Goal: Find specific page/section: Find specific page/section

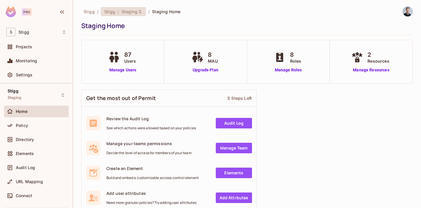
click at [108, 13] on span "Stigg" at bounding box center [109, 12] width 11 height 6
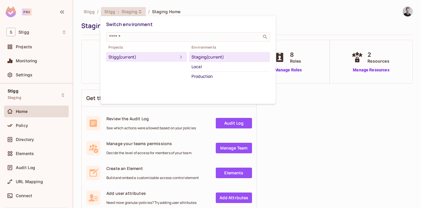
click at [56, 87] on div at bounding box center [210, 104] width 421 height 208
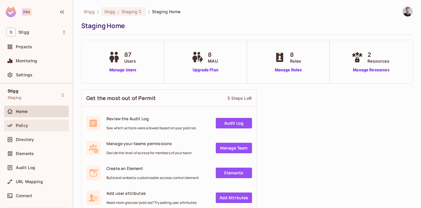
click at [37, 122] on div "Policy" at bounding box center [36, 125] width 60 height 7
